Goal: Transaction & Acquisition: Download file/media

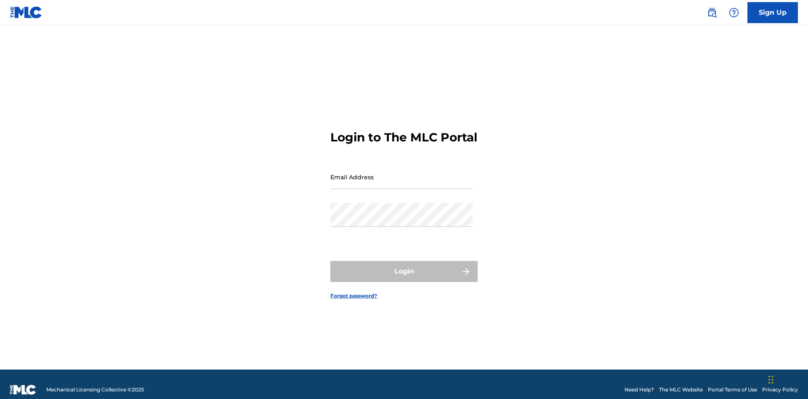
scroll to position [11, 0]
click at [401, 173] on input "Email Address" at bounding box center [401, 177] width 142 height 24
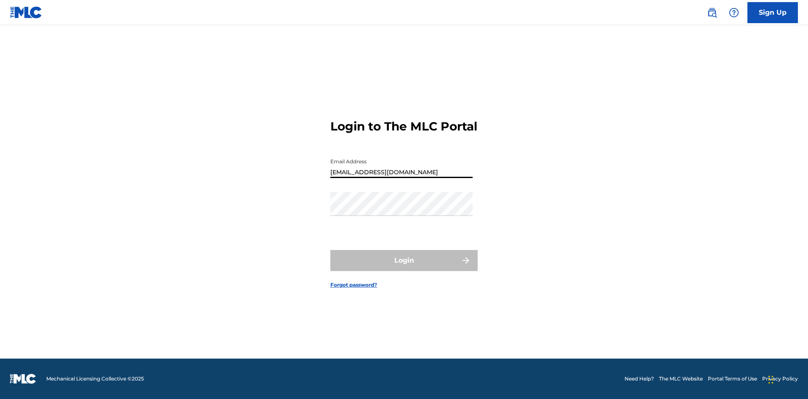
scroll to position [0, 26]
type input "[EMAIL_ADDRESS][DOMAIN_NAME]"
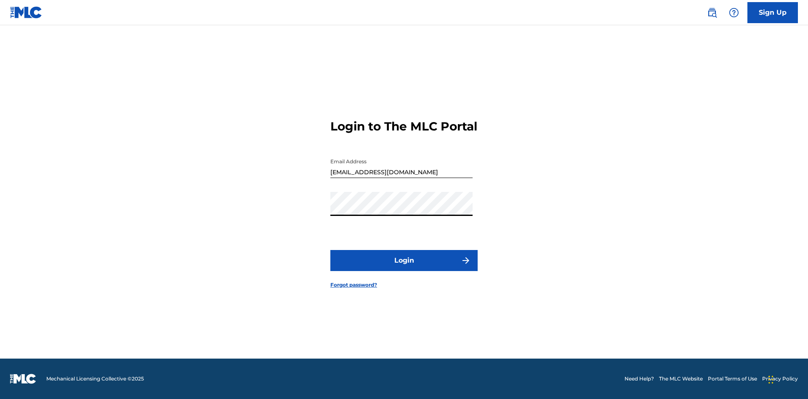
click at [404, 268] on button "Login" at bounding box center [403, 260] width 147 height 21
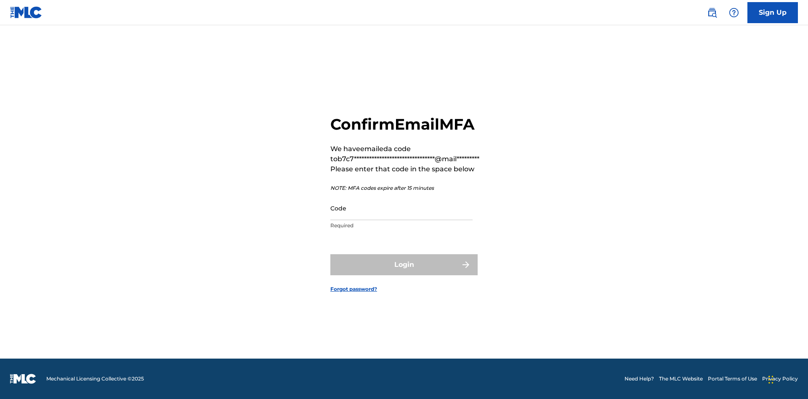
click at [401, 208] on input "Code" at bounding box center [401, 208] width 142 height 24
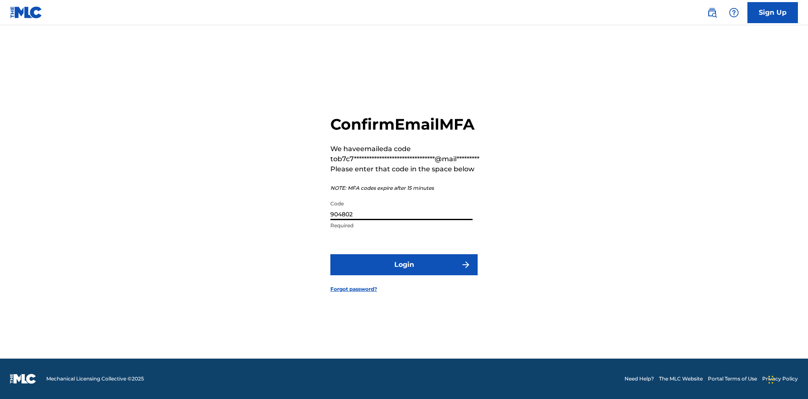
type input "904802"
click at [404, 264] on button "Login" at bounding box center [403, 264] width 147 height 21
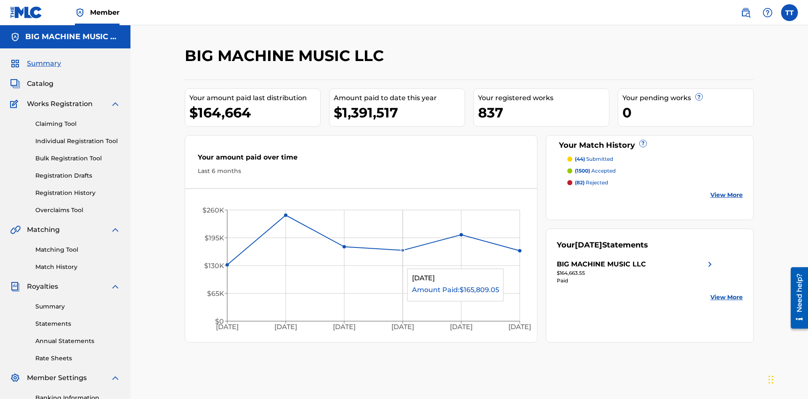
click at [78, 337] on link "Annual Statements" at bounding box center [77, 341] width 85 height 9
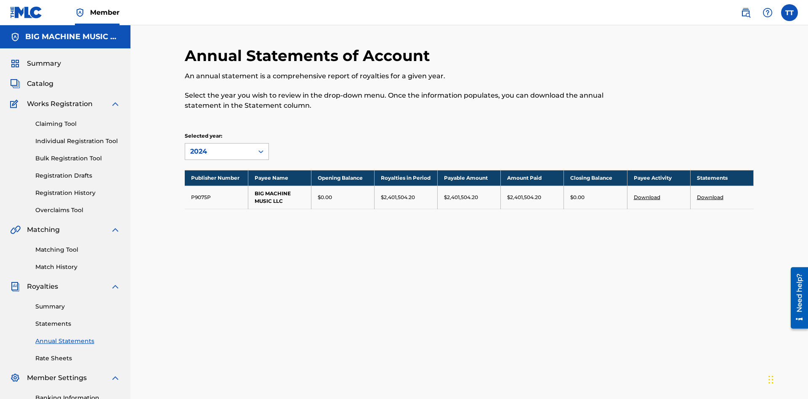
click at [219, 146] on div "2024" at bounding box center [219, 151] width 58 height 10
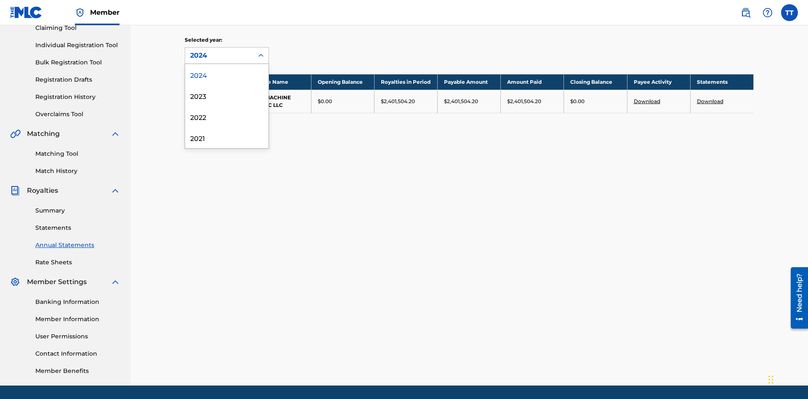
click at [227, 117] on div "2022" at bounding box center [226, 116] width 83 height 21
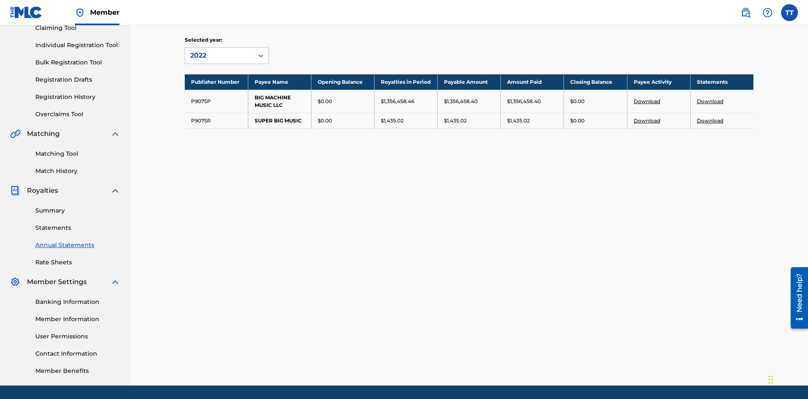
scroll to position [123, 0]
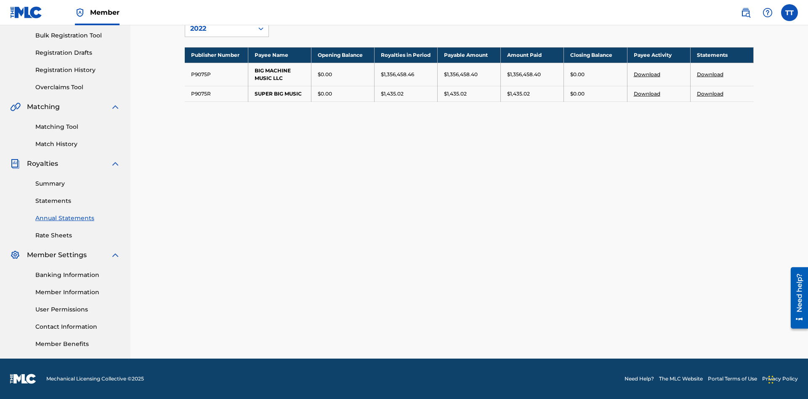
click at [710, 93] on link "Download" at bounding box center [710, 93] width 27 height 6
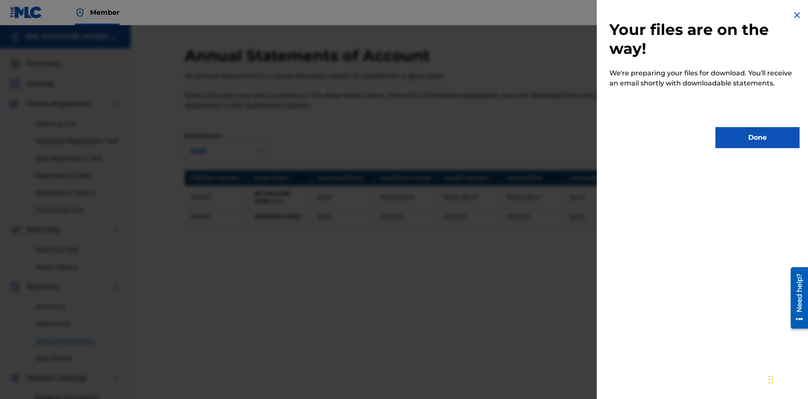
scroll to position [77, 0]
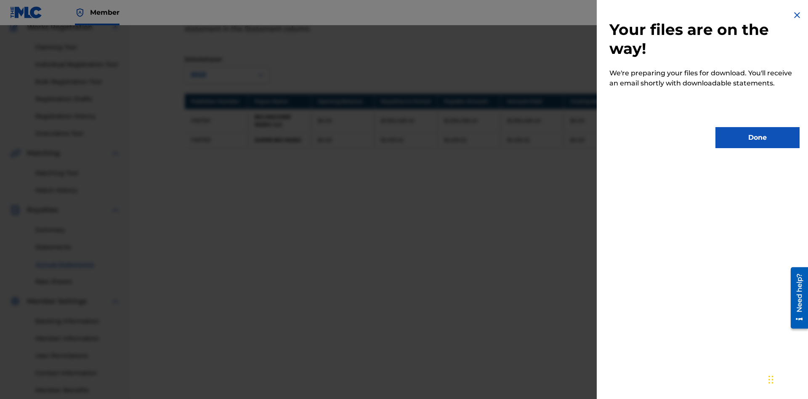
click at [757, 138] on button "Done" at bounding box center [757, 137] width 84 height 21
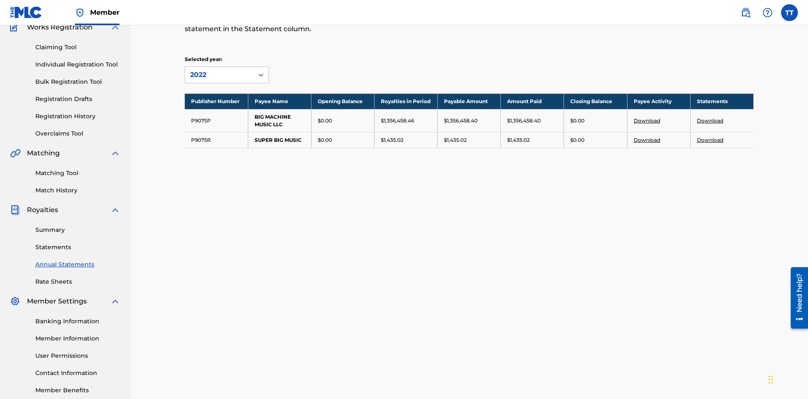
click at [710, 137] on link "Download" at bounding box center [710, 140] width 27 height 6
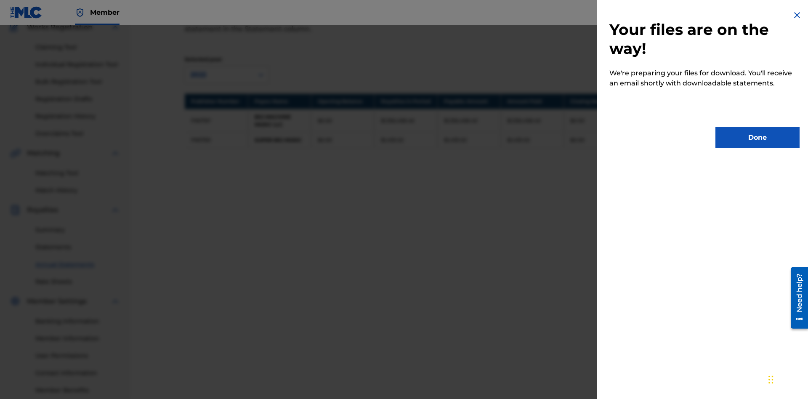
scroll to position [0, 0]
